Goal: Transaction & Acquisition: Purchase product/service

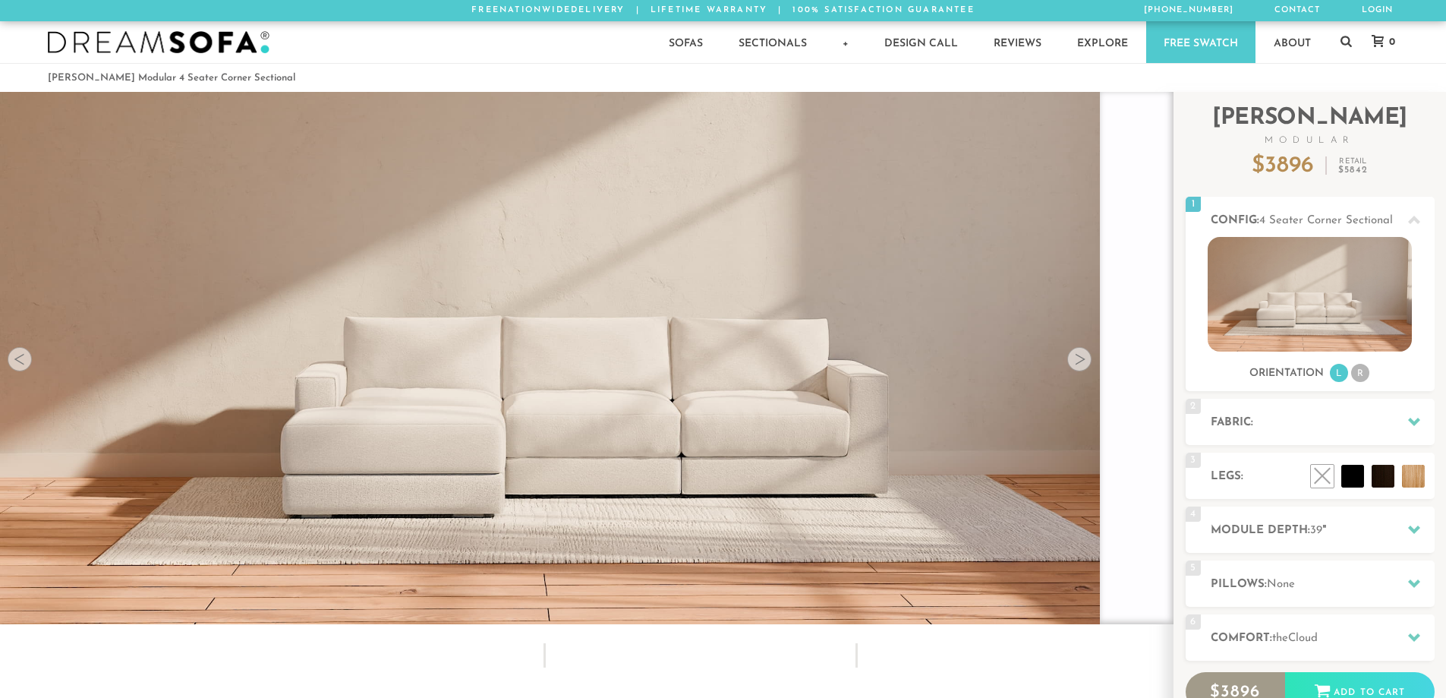
click at [1411, 415] on div at bounding box center [1415, 421] width 32 height 31
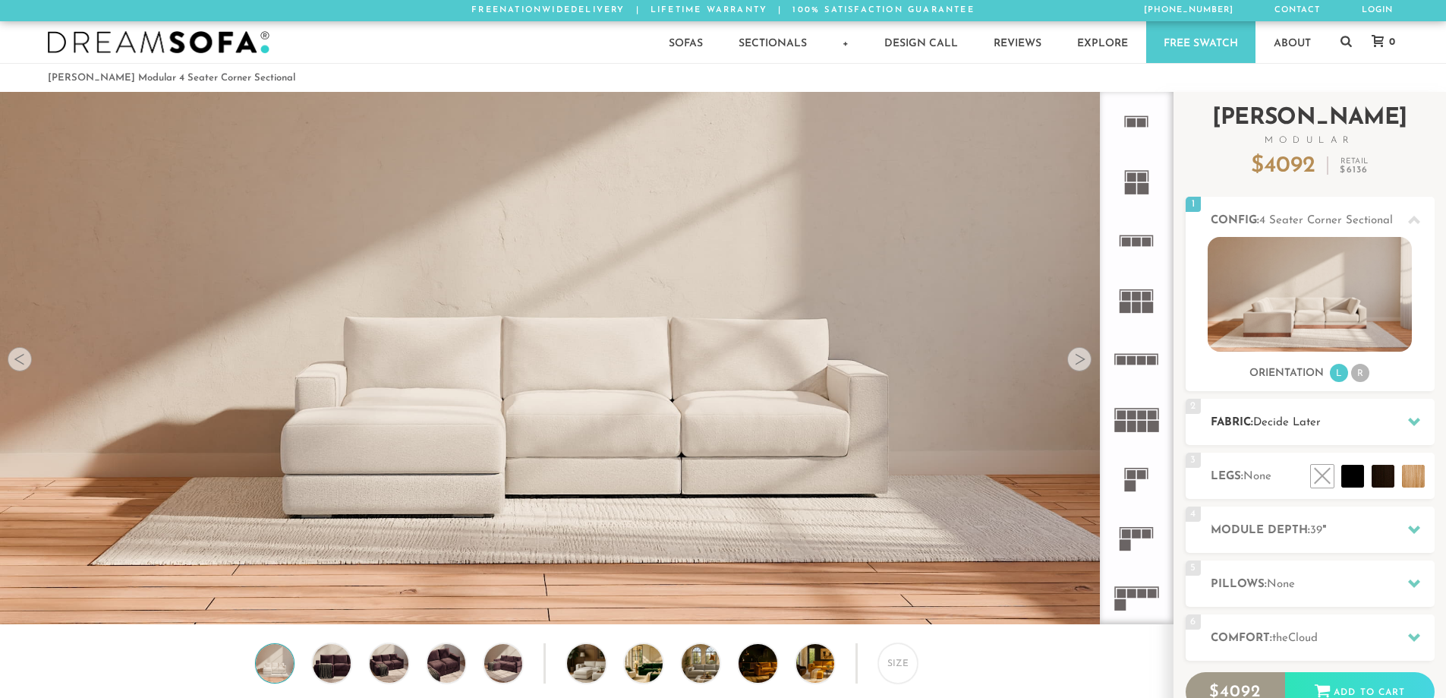
click at [1419, 427] on icon at bounding box center [1414, 421] width 12 height 12
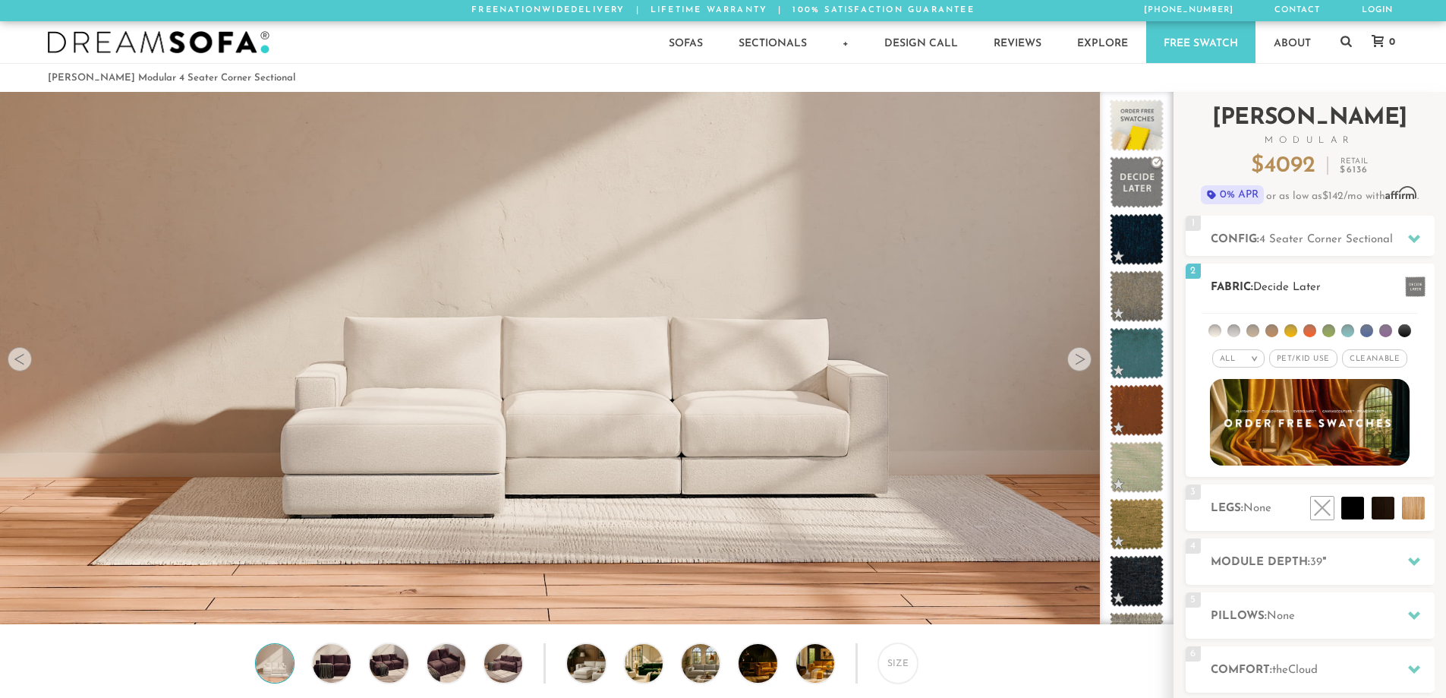
click at [1364, 332] on li at bounding box center [1367, 330] width 13 height 13
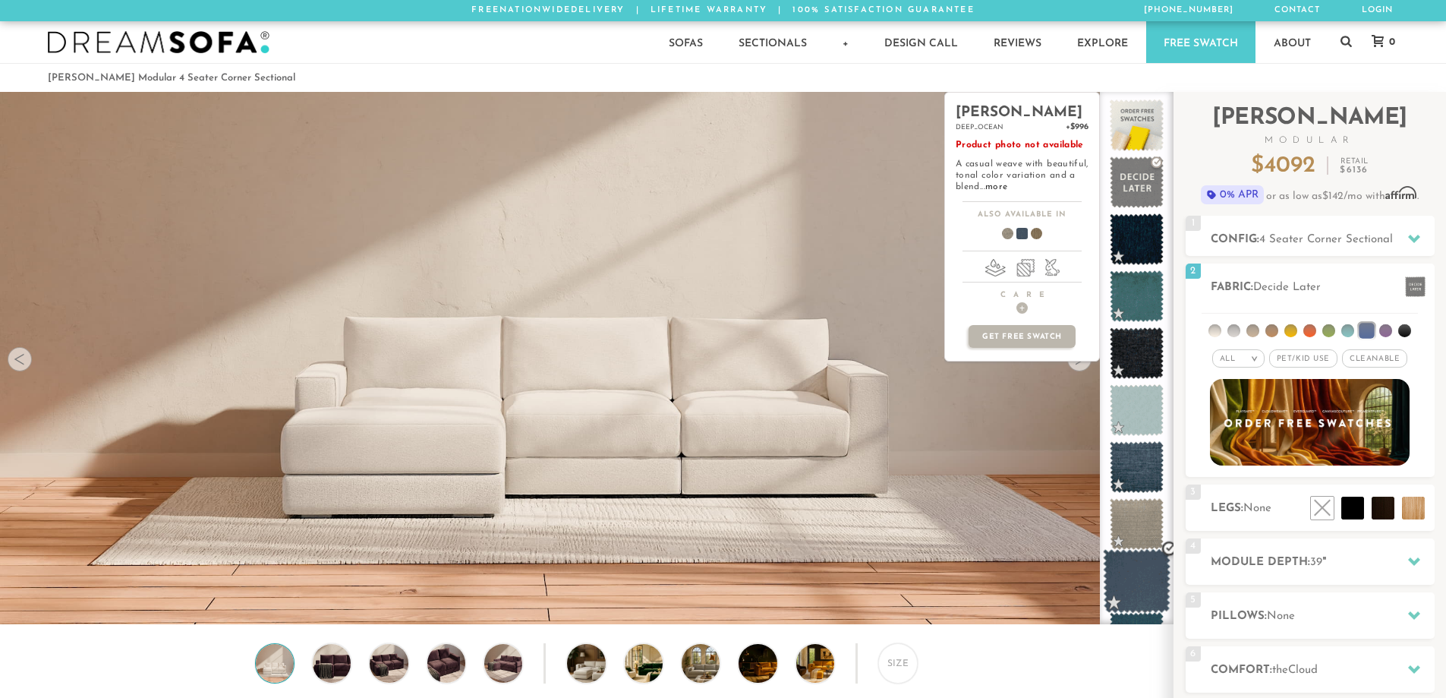
click at [1146, 566] on span at bounding box center [1137, 581] width 68 height 65
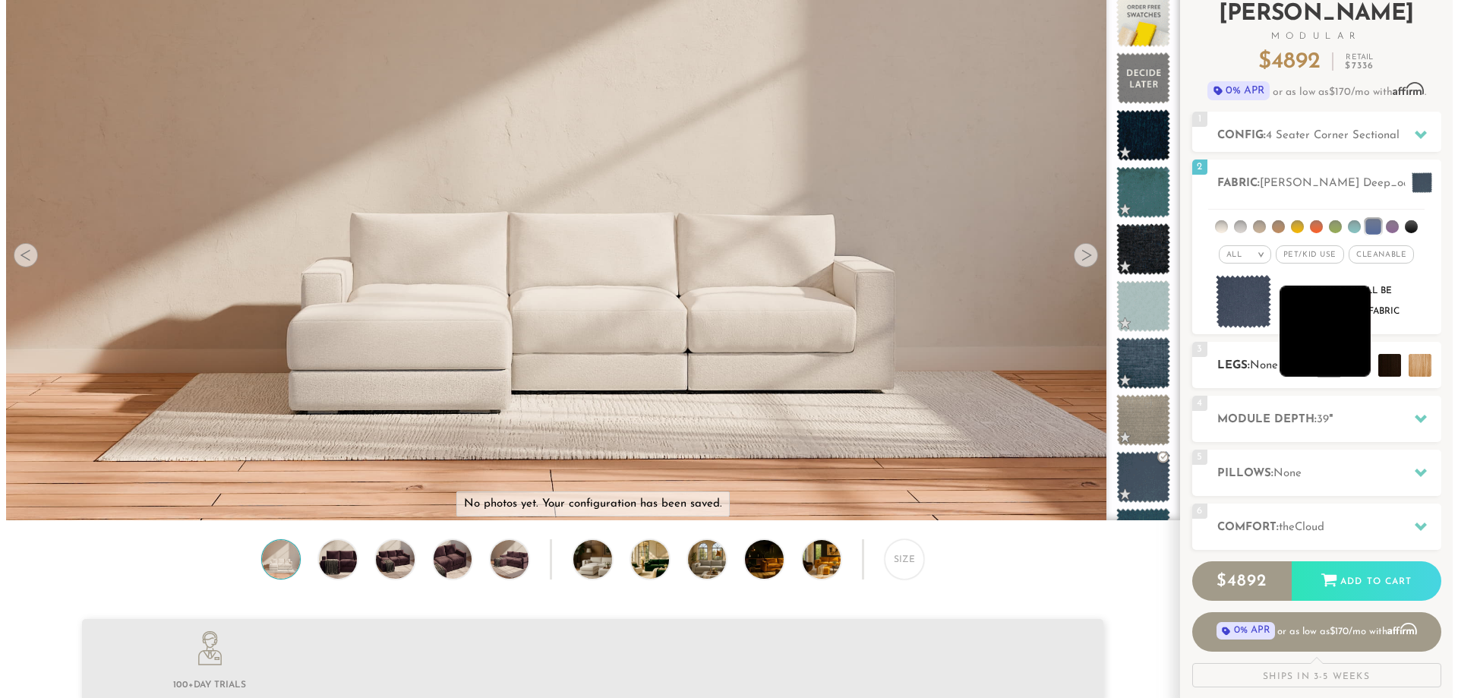
scroll to position [106, 0]
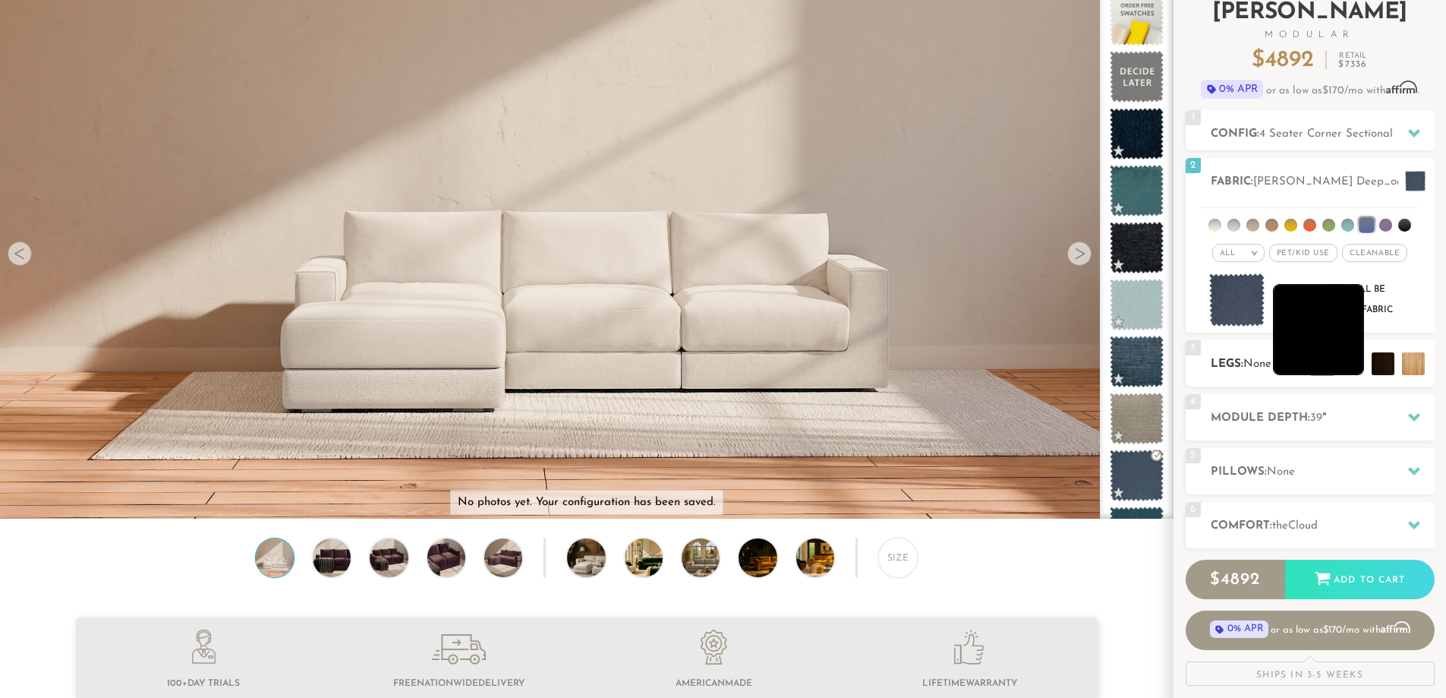
click at [1348, 367] on li at bounding box center [1318, 329] width 91 height 91
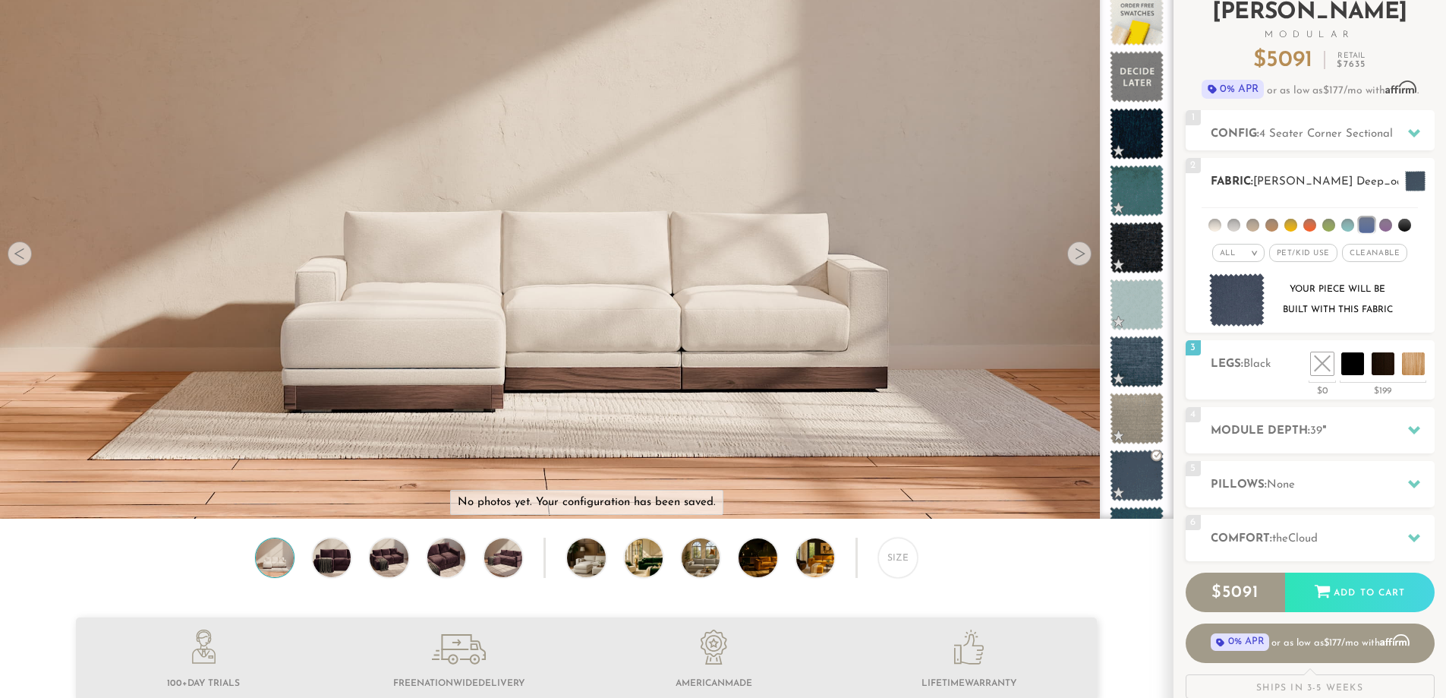
click at [1230, 301] on img at bounding box center [1237, 300] width 56 height 54
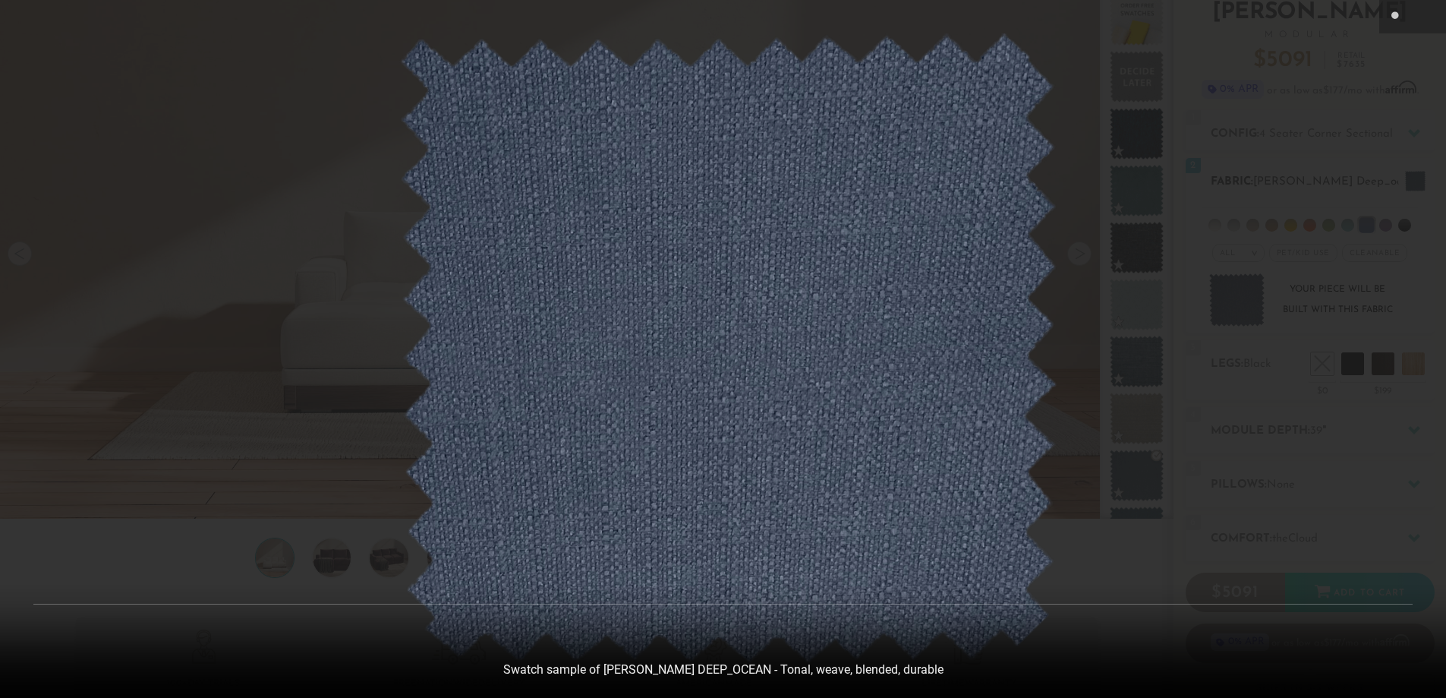
scroll to position [17799, 1446]
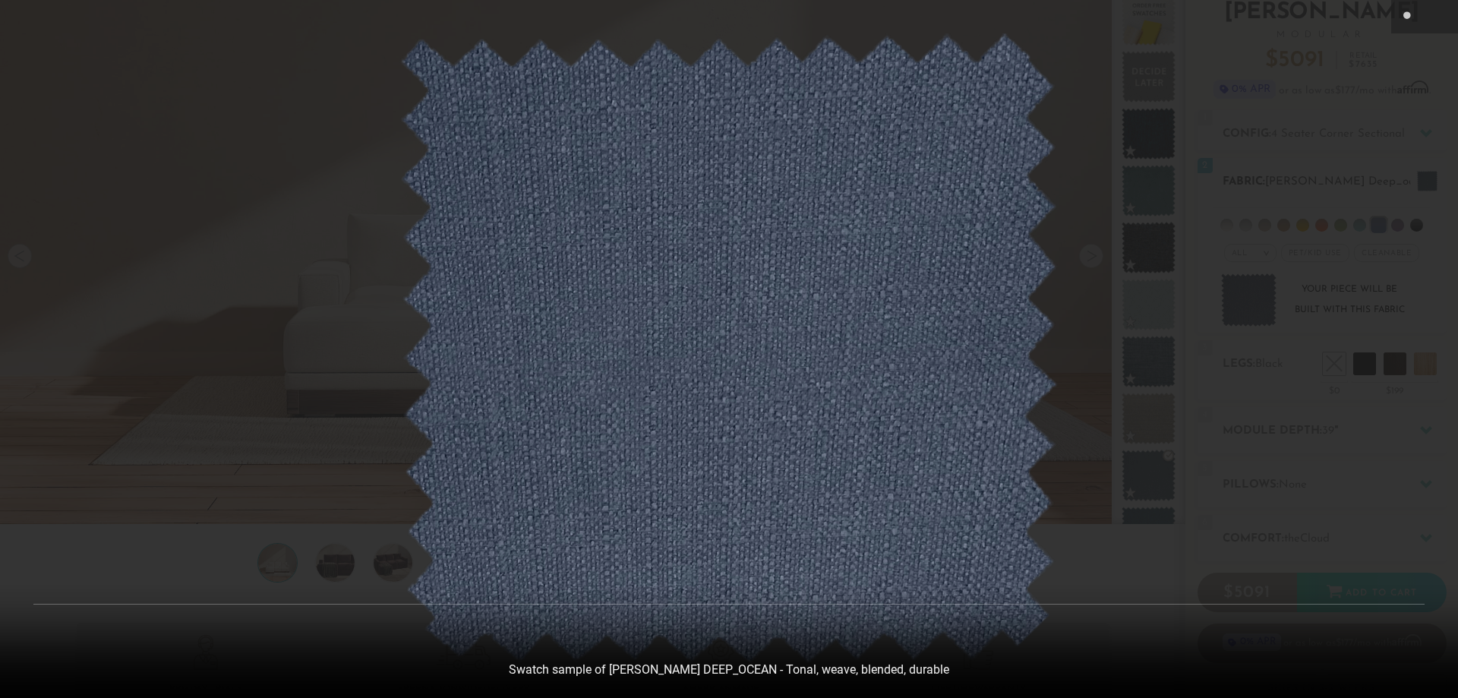
click at [1230, 301] on div at bounding box center [729, 349] width 1458 height 698
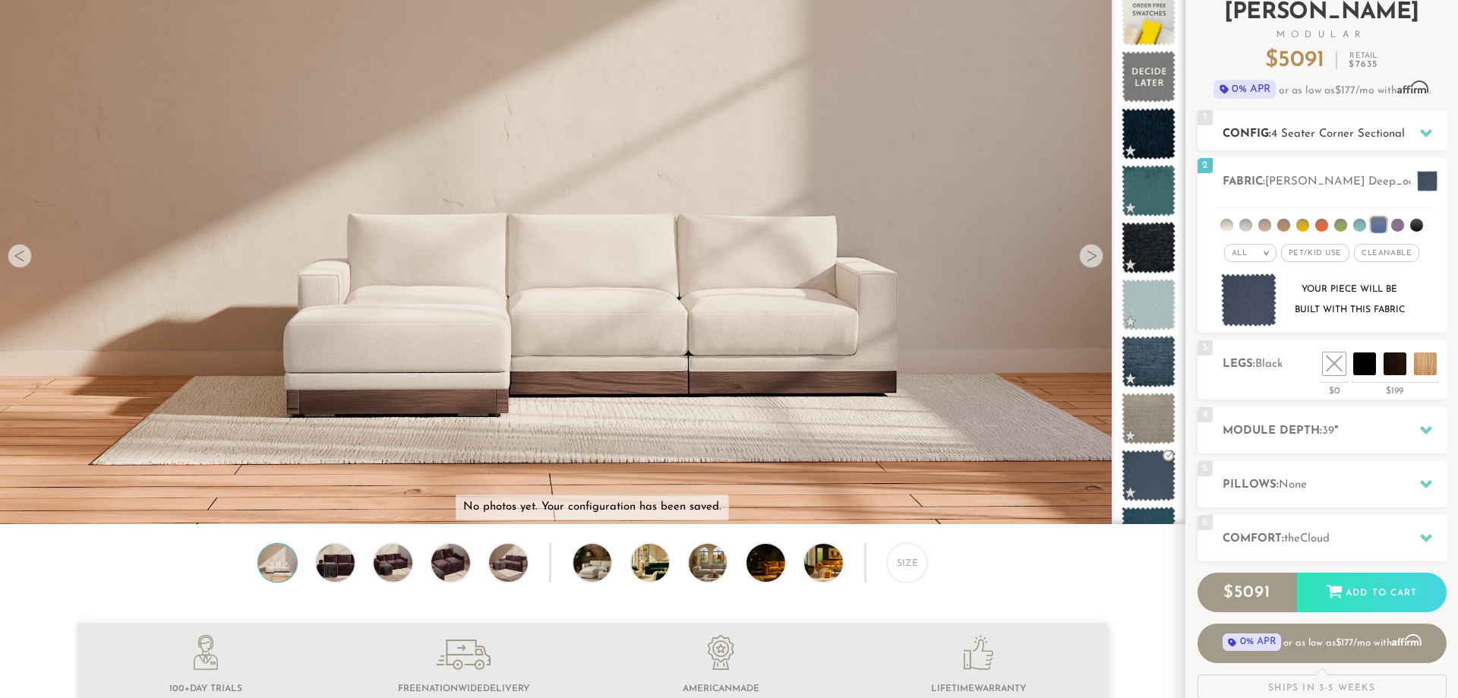
scroll to position [17778, 1435]
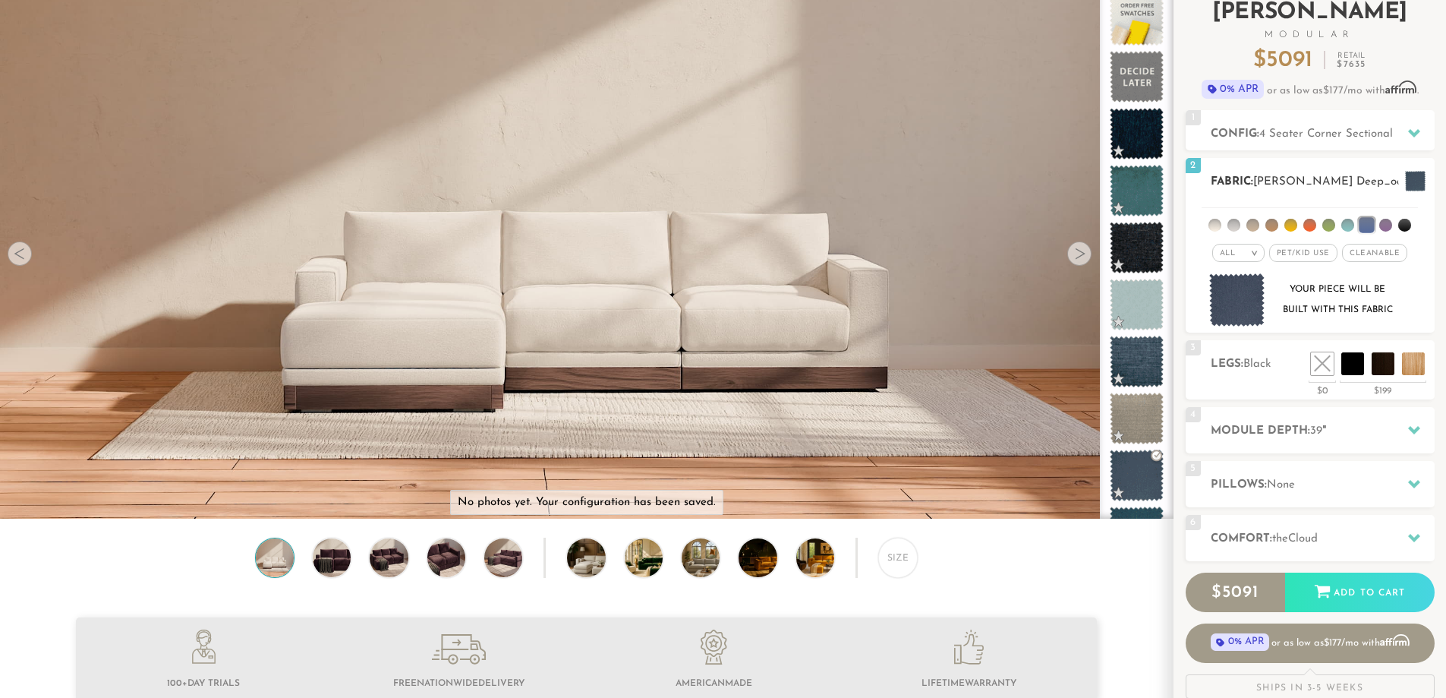
click at [1414, 179] on span at bounding box center [1415, 181] width 20 height 20
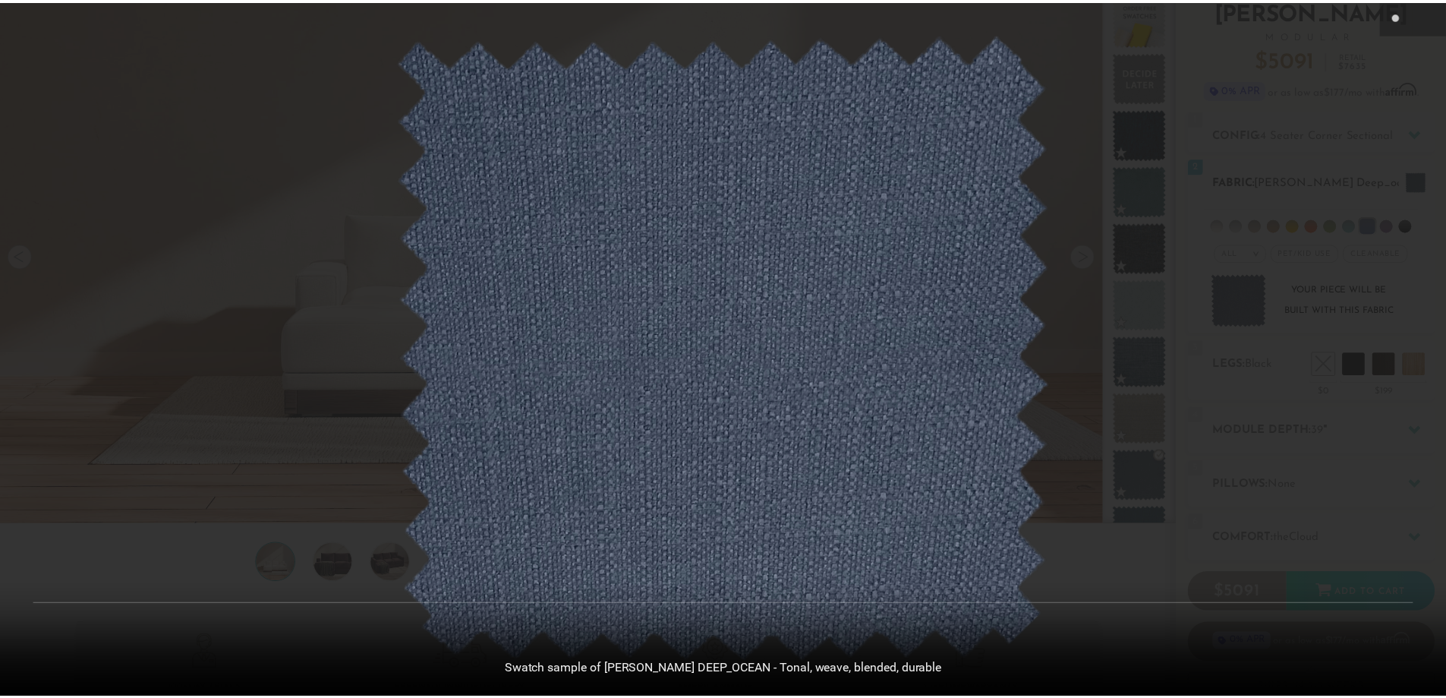
scroll to position [17799, 1446]
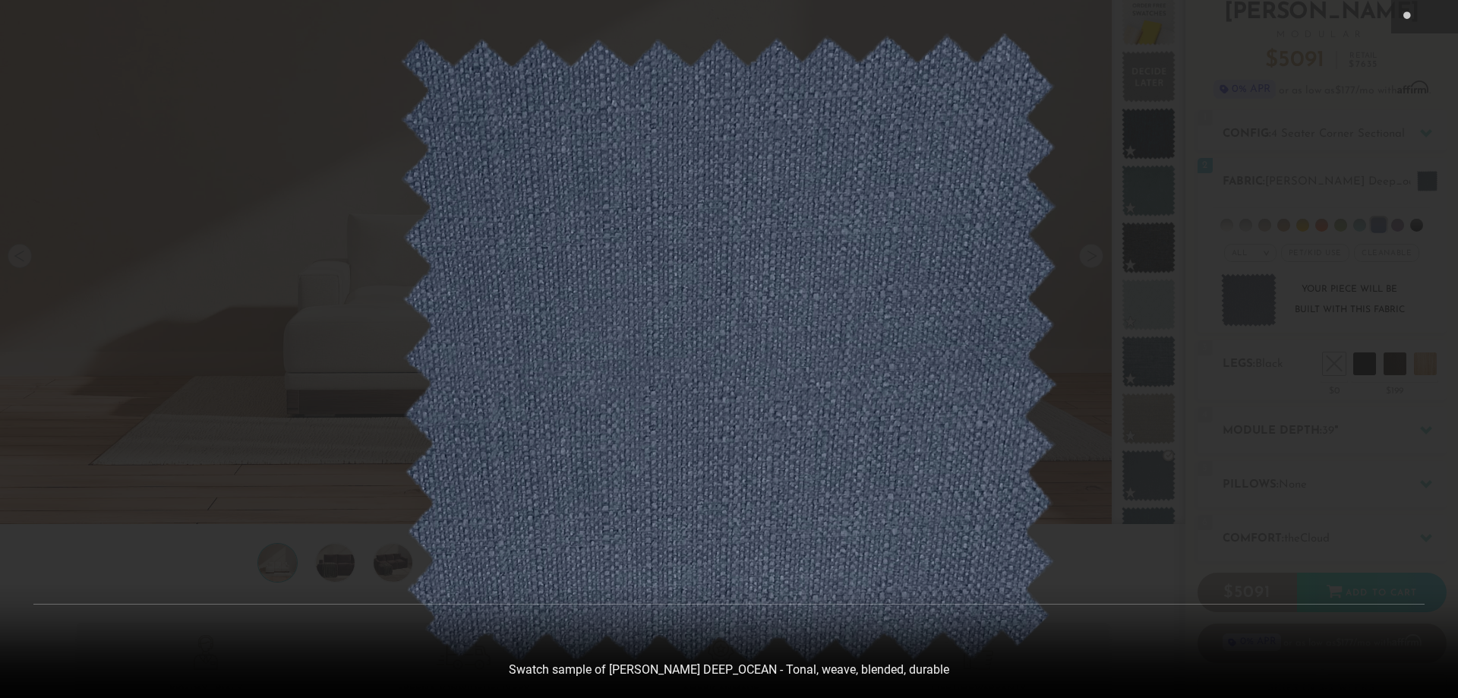
click at [1030, 238] on img at bounding box center [728, 348] width 658 height 631
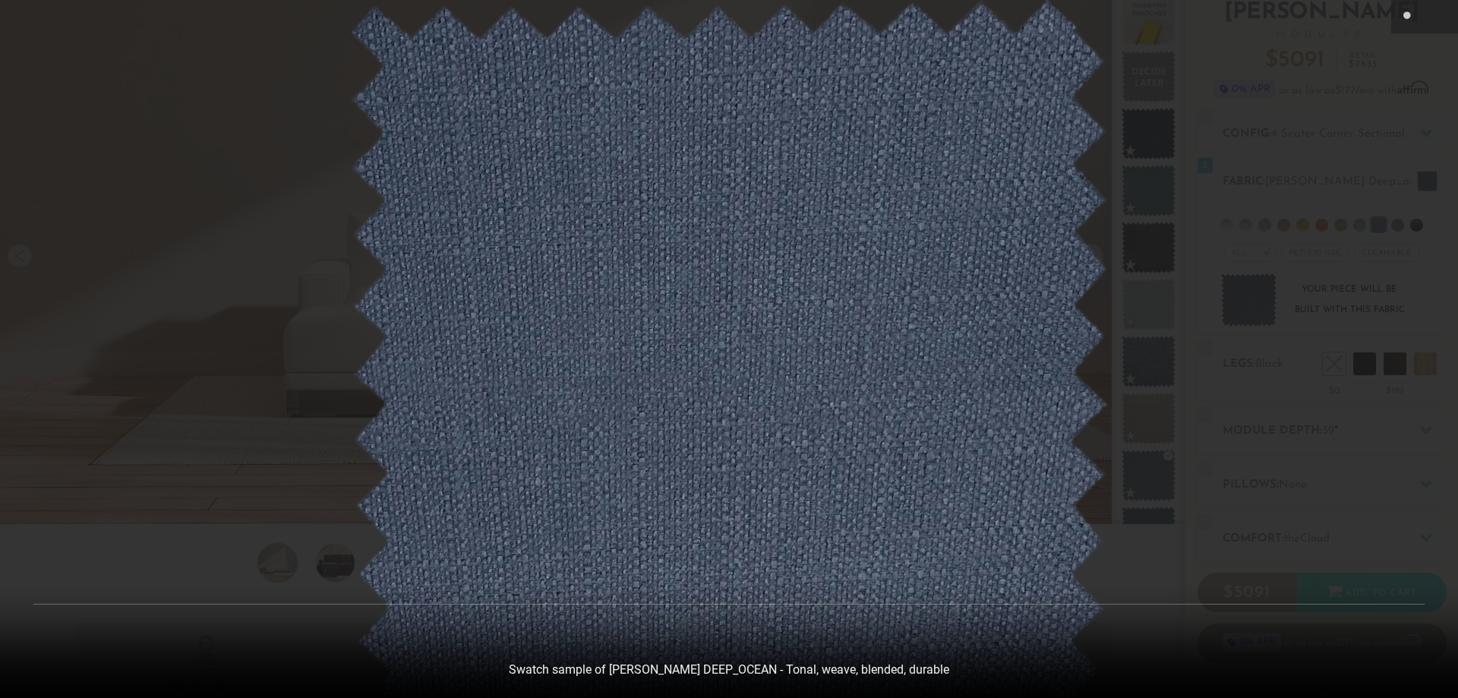
click at [1030, 238] on img at bounding box center [728, 363] width 759 height 727
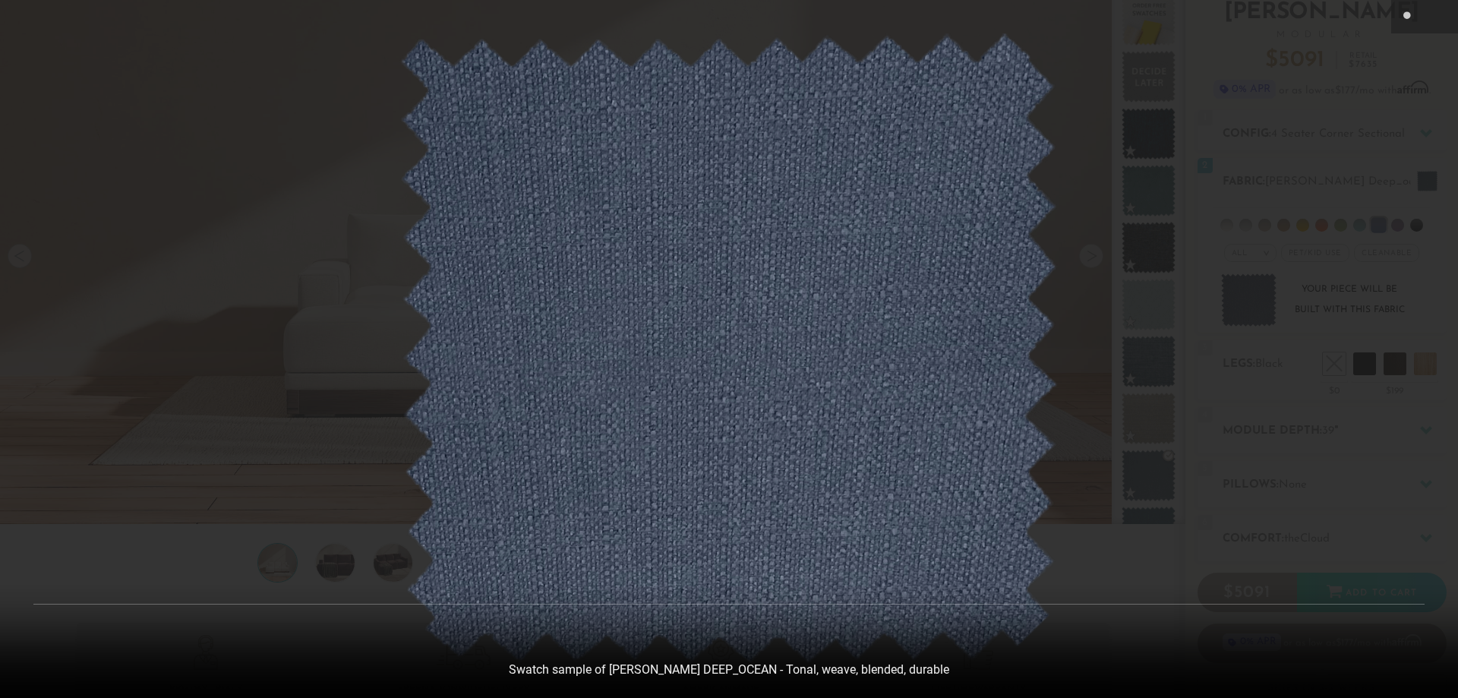
click at [1156, 239] on div at bounding box center [729, 349] width 1458 height 698
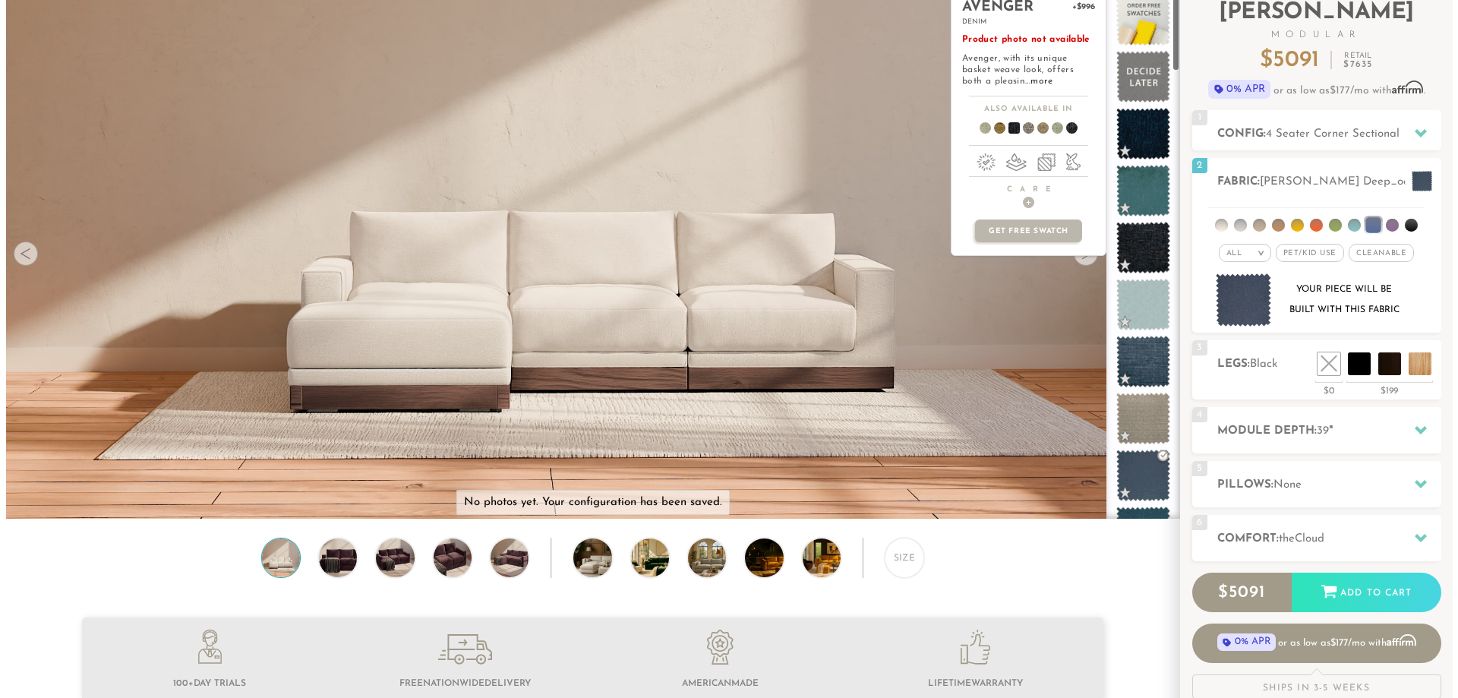
scroll to position [17778, 1435]
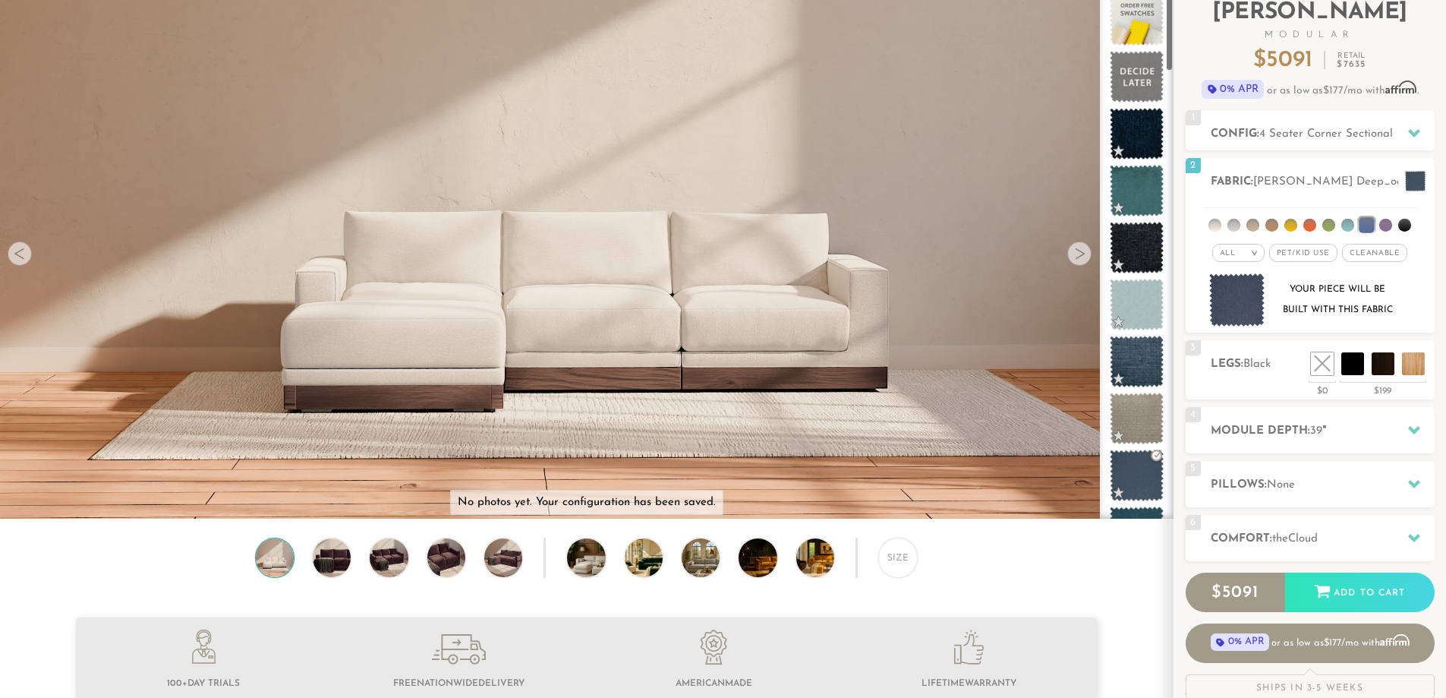
click at [732, 287] on img at bounding box center [586, 478] width 1173 height 1173
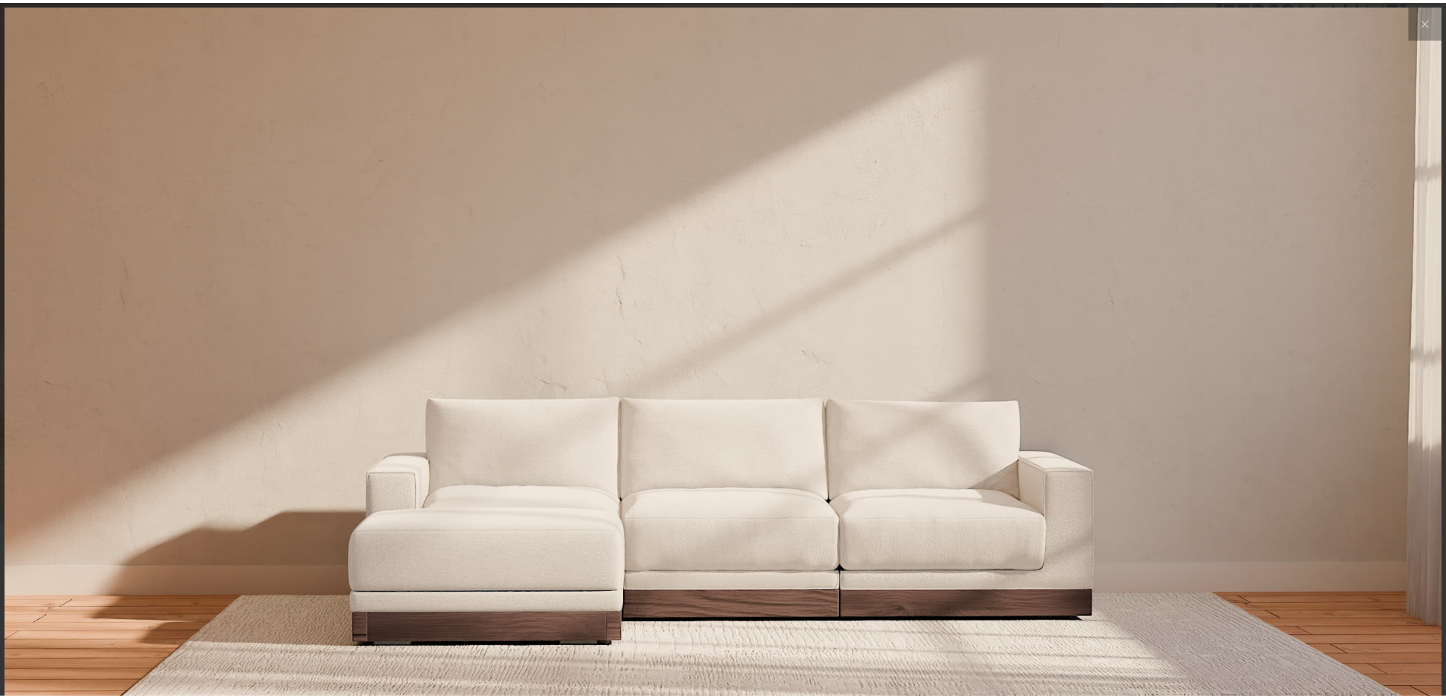
scroll to position [17799, 1446]
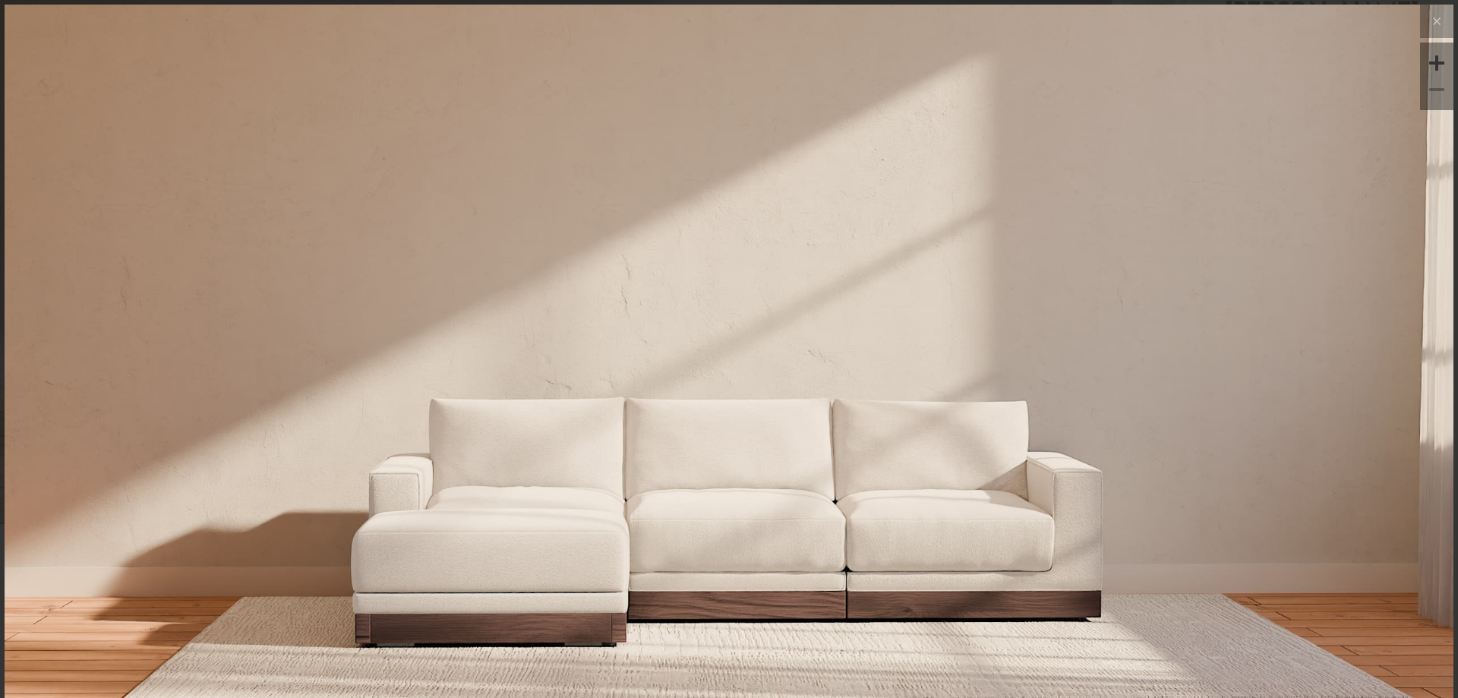
click at [730, 288] on img at bounding box center [729, 246] width 1449 height 483
click at [1427, 16] on icon at bounding box center [1436, 21] width 18 height 18
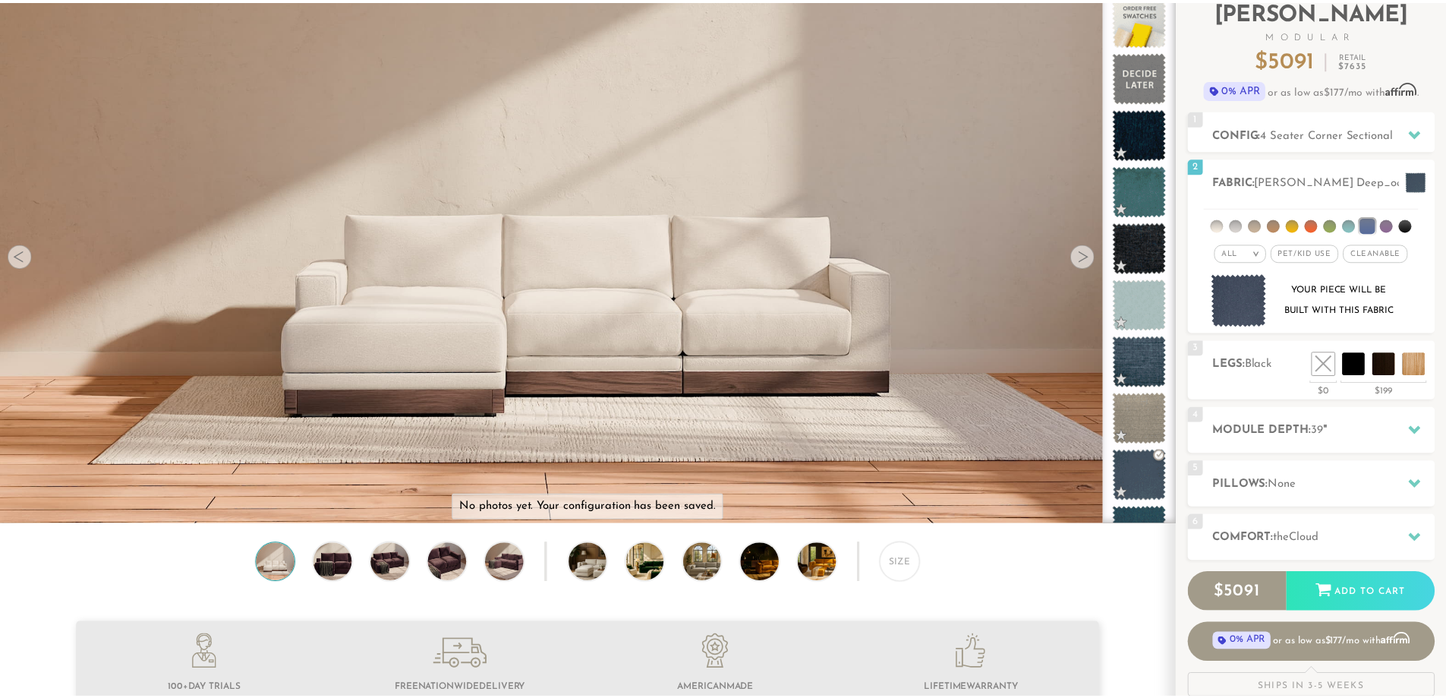
scroll to position [17778, 1435]
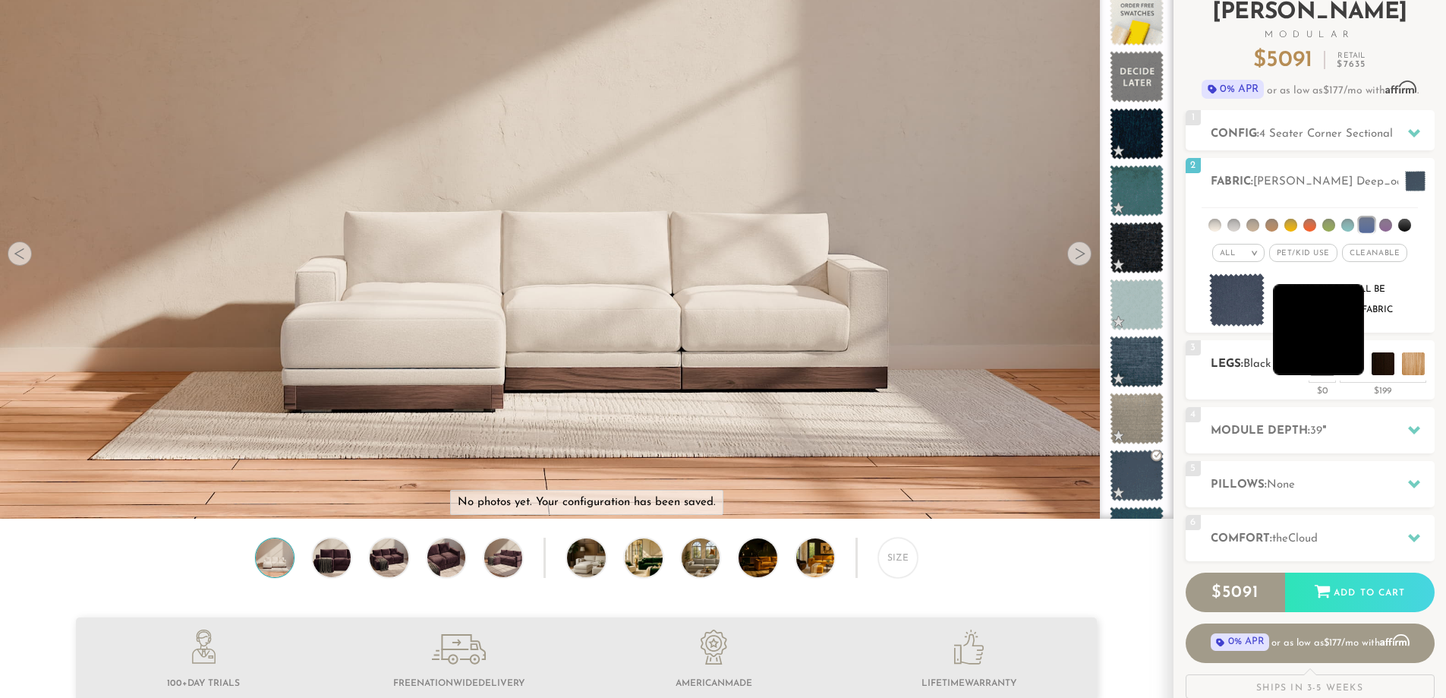
click at [1358, 363] on li at bounding box center [1318, 329] width 91 height 91
click at [1333, 359] on li at bounding box center [1318, 329] width 91 height 91
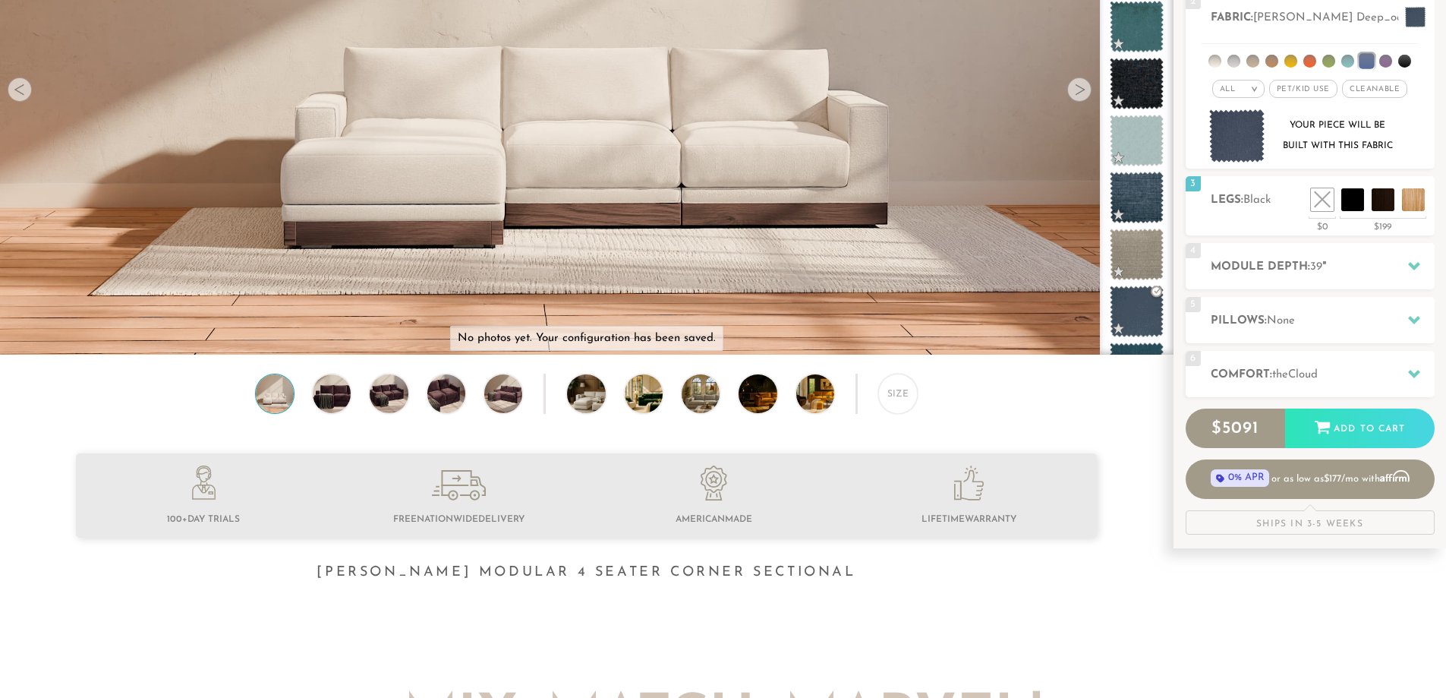
scroll to position [0, 0]
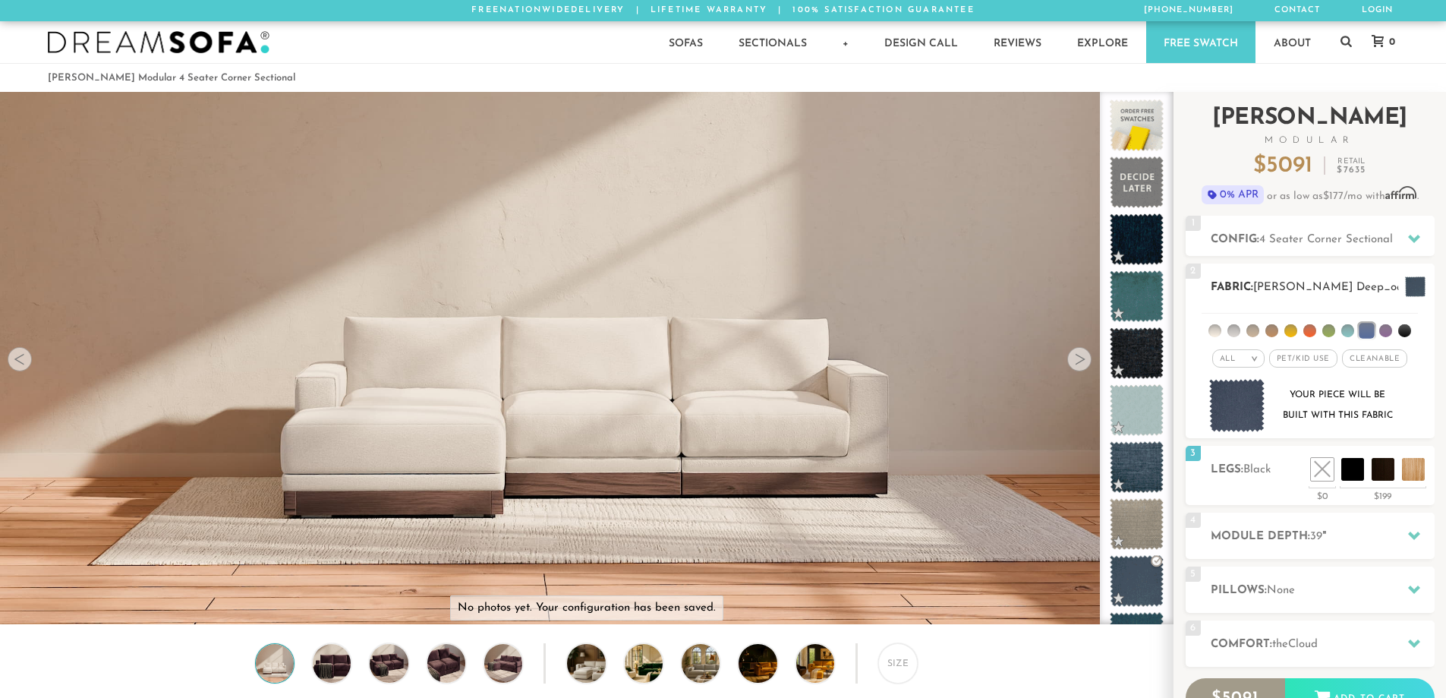
click at [1382, 328] on li at bounding box center [1386, 330] width 13 height 13
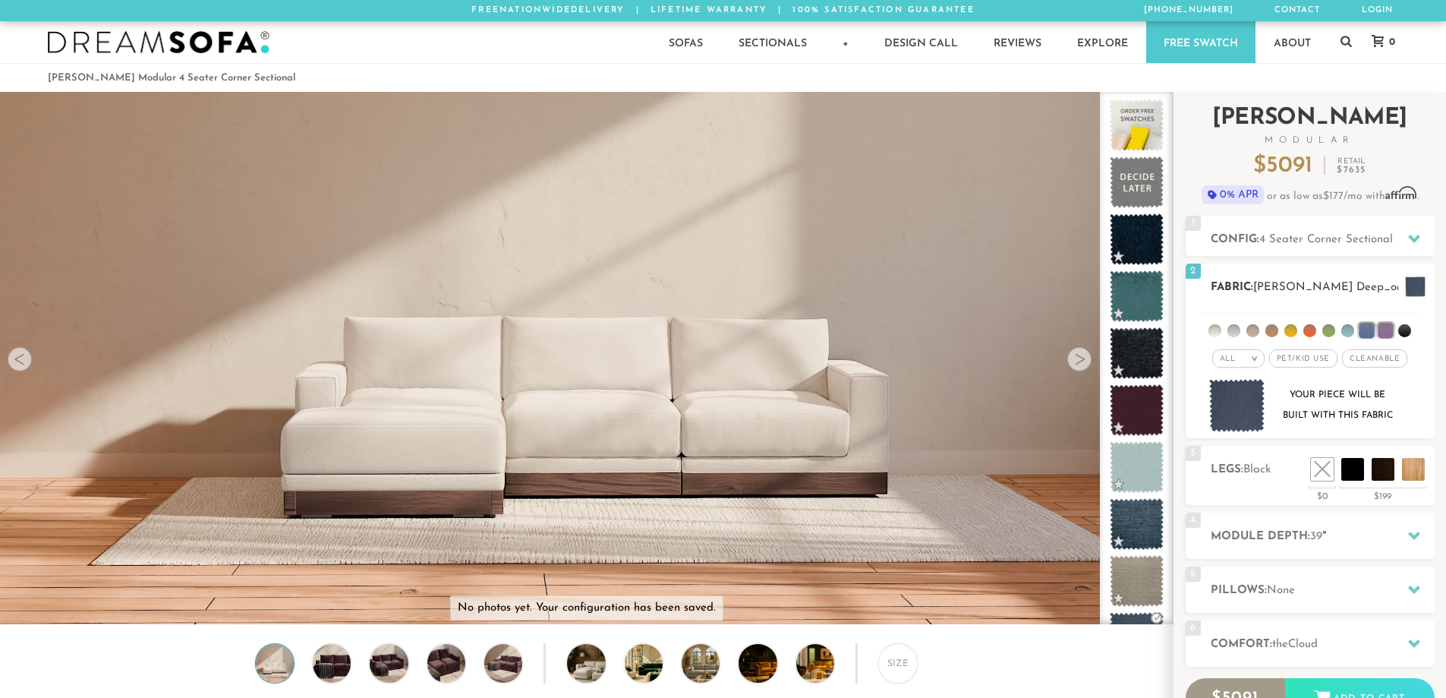
click at [1253, 330] on li at bounding box center [1253, 330] width 13 height 13
click at [1234, 330] on li at bounding box center [1234, 330] width 13 height 13
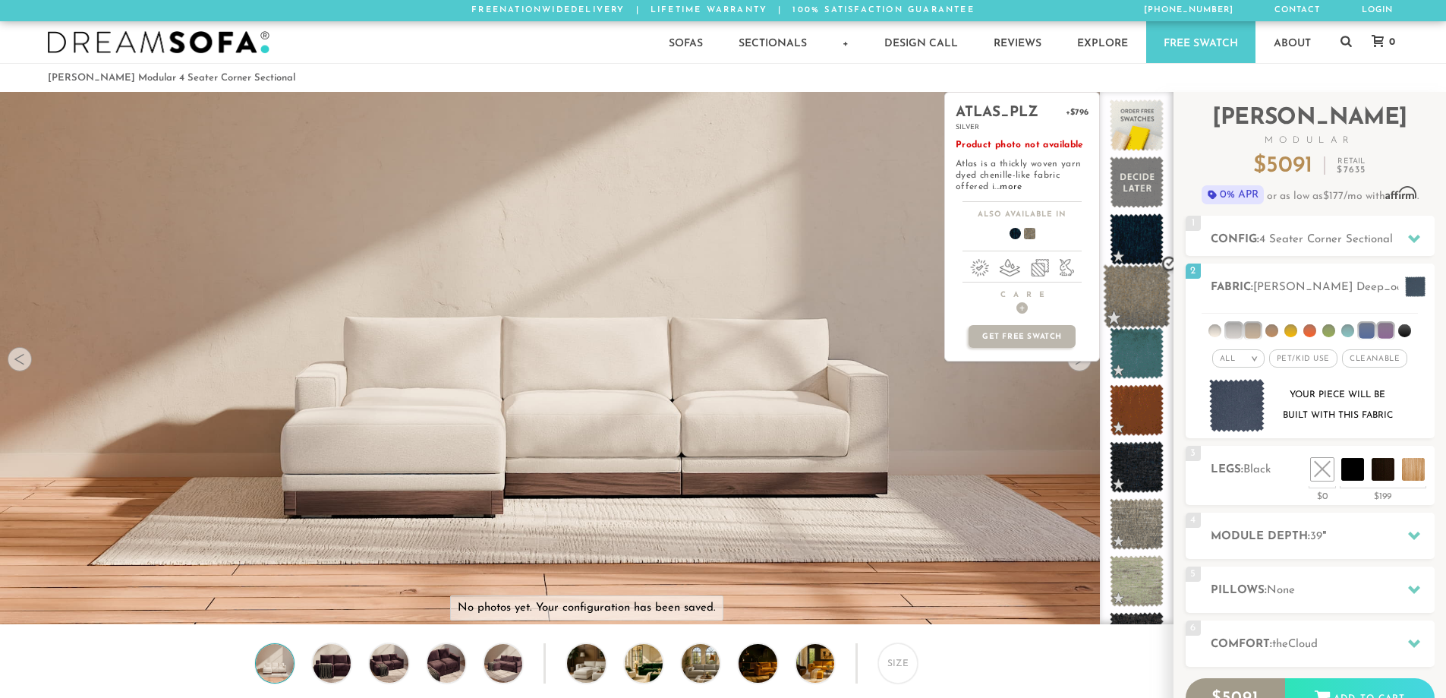
click at [1141, 292] on span at bounding box center [1137, 296] width 68 height 65
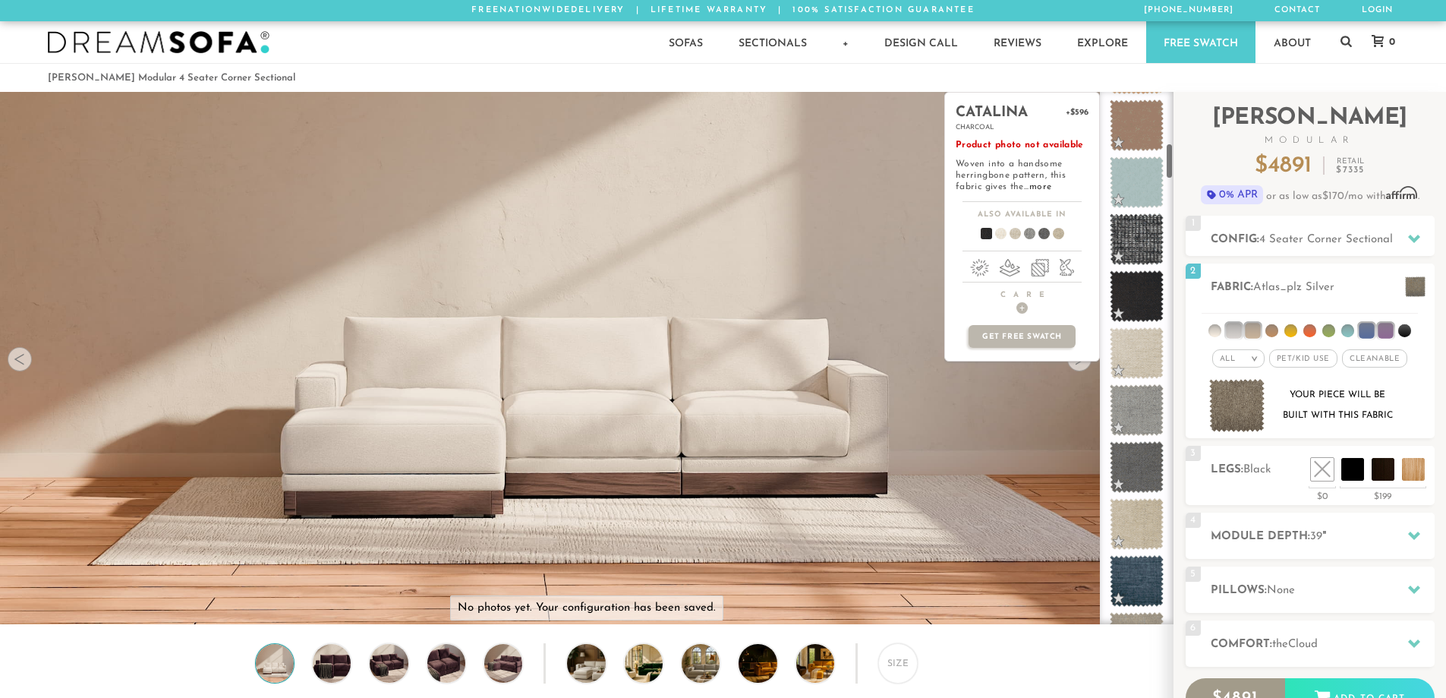
scroll to position [742, 0]
